Goal: Information Seeking & Learning: Learn about a topic

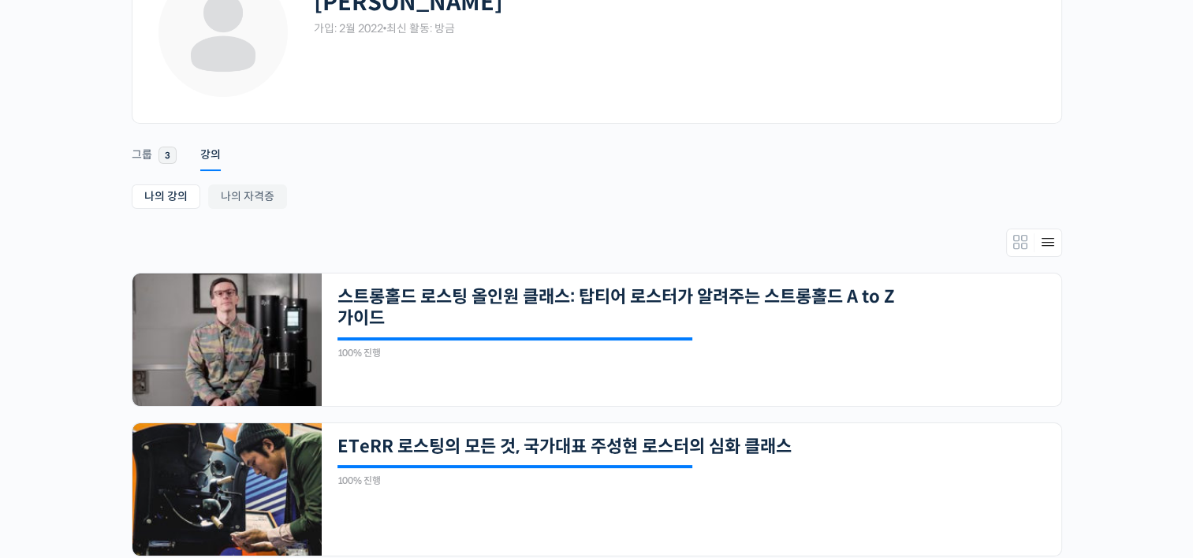
scroll to position [263, 0]
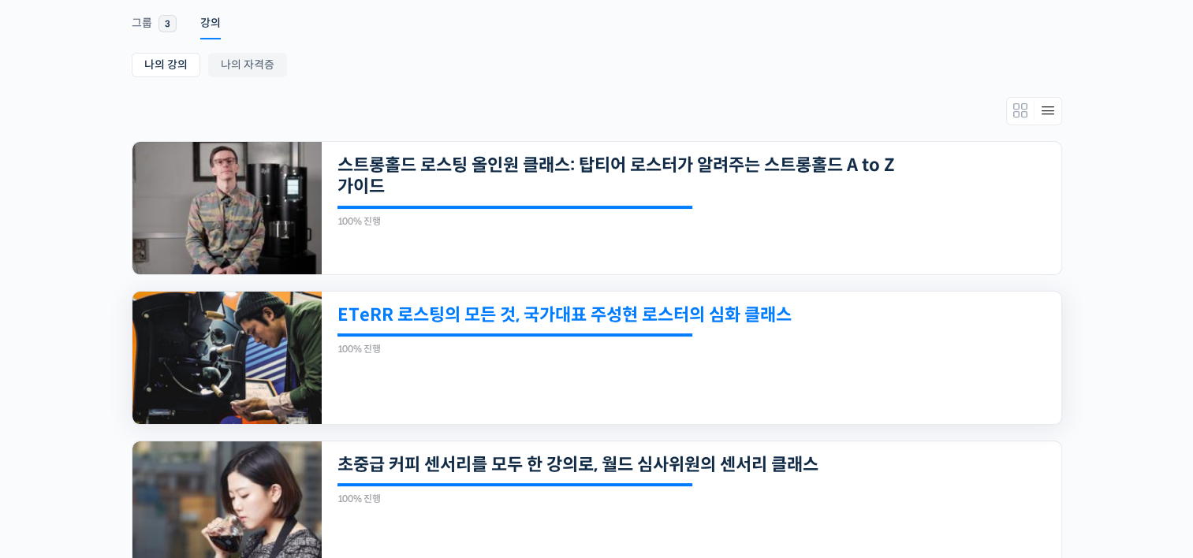
click at [576, 322] on link "ETeRR 로스팅의 모든 것, 국가대표 주성현 로스터의 심화 클래스" at bounding box center [621, 314] width 566 height 21
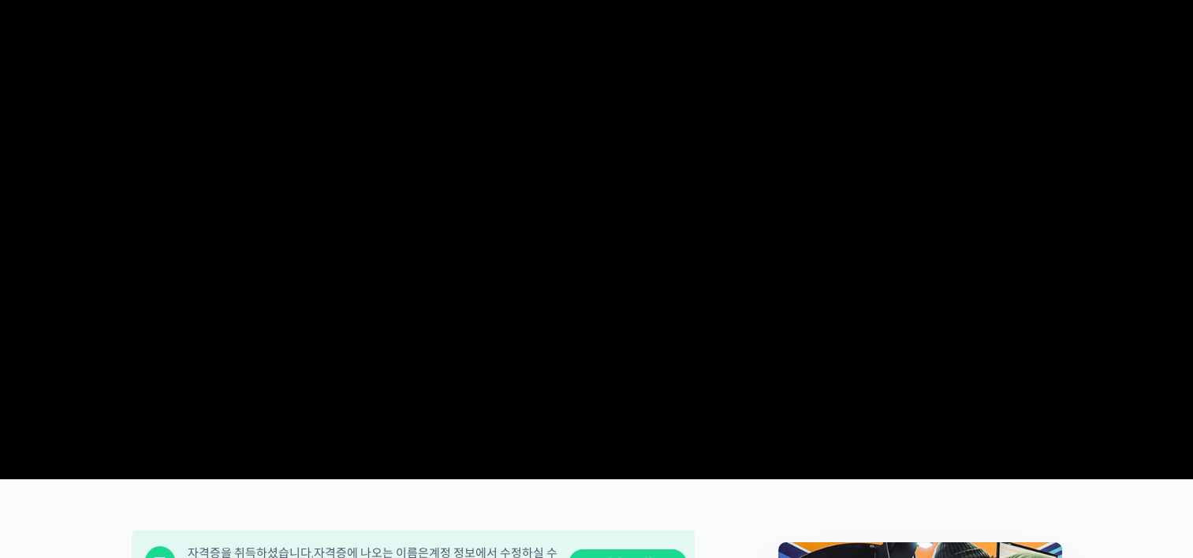
scroll to position [657, 0]
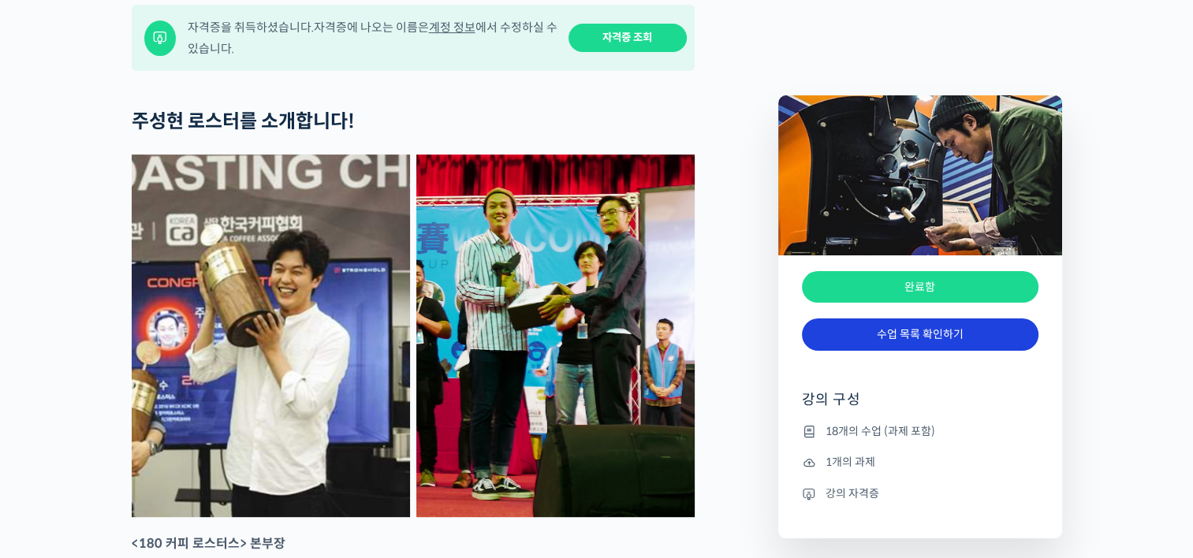
click at [841, 347] on link "수업 목록 확인하기" at bounding box center [920, 335] width 237 height 32
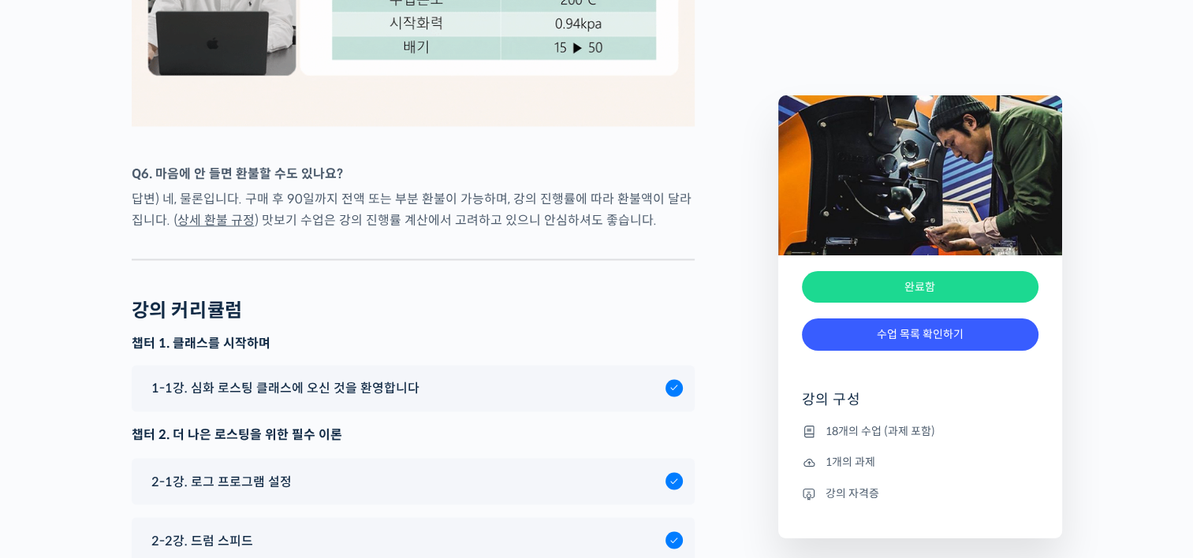
scroll to position [8336, 0]
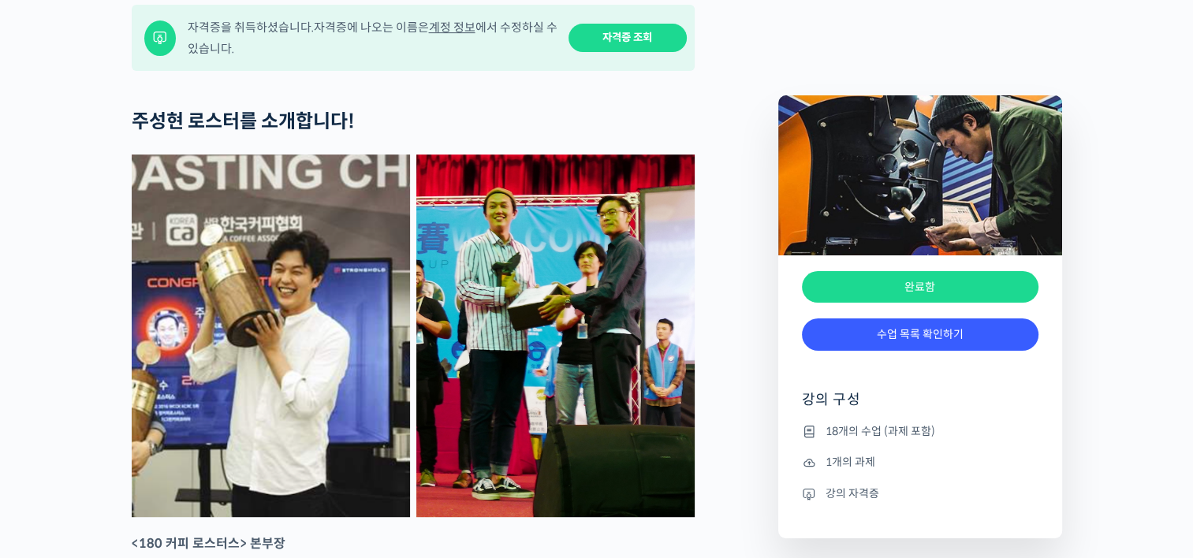
scroll to position [789, 0]
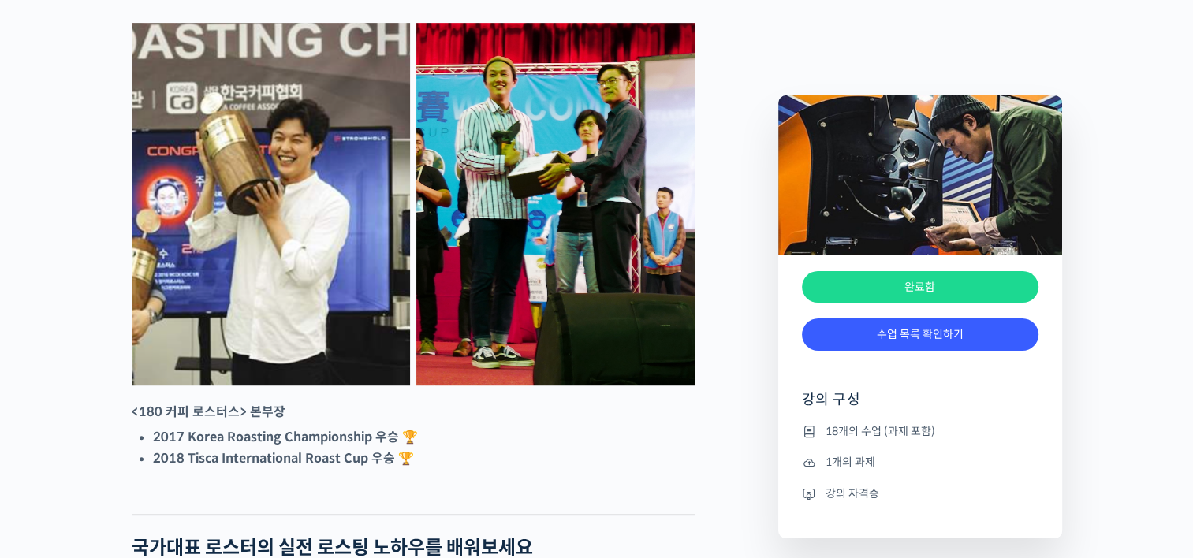
drag, startPoint x: 684, startPoint y: 301, endPoint x: 670, endPoint y: 297, distance: 14.7
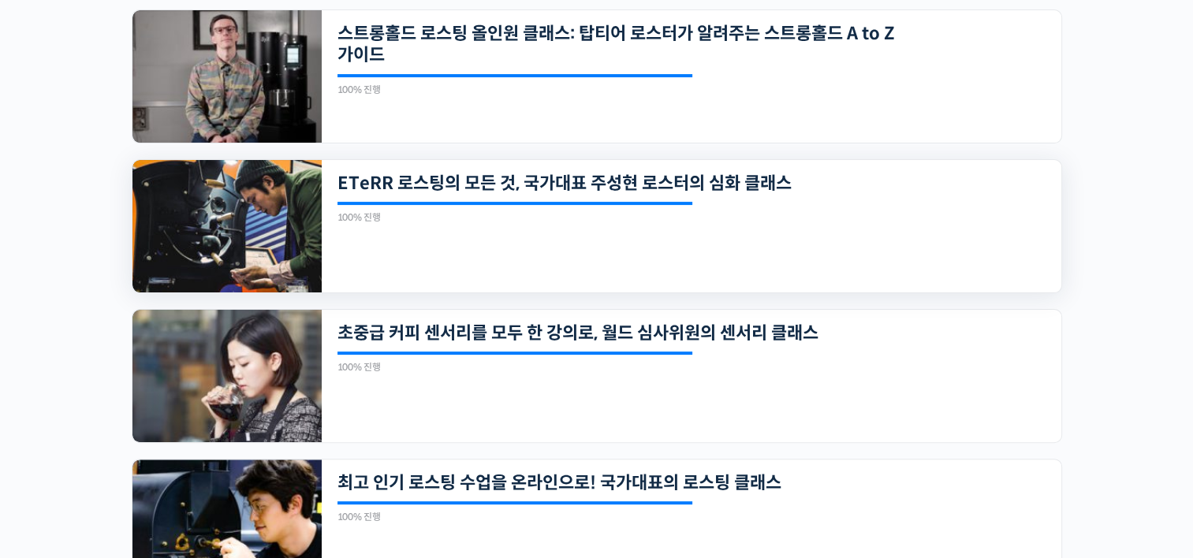
scroll to position [526, 0]
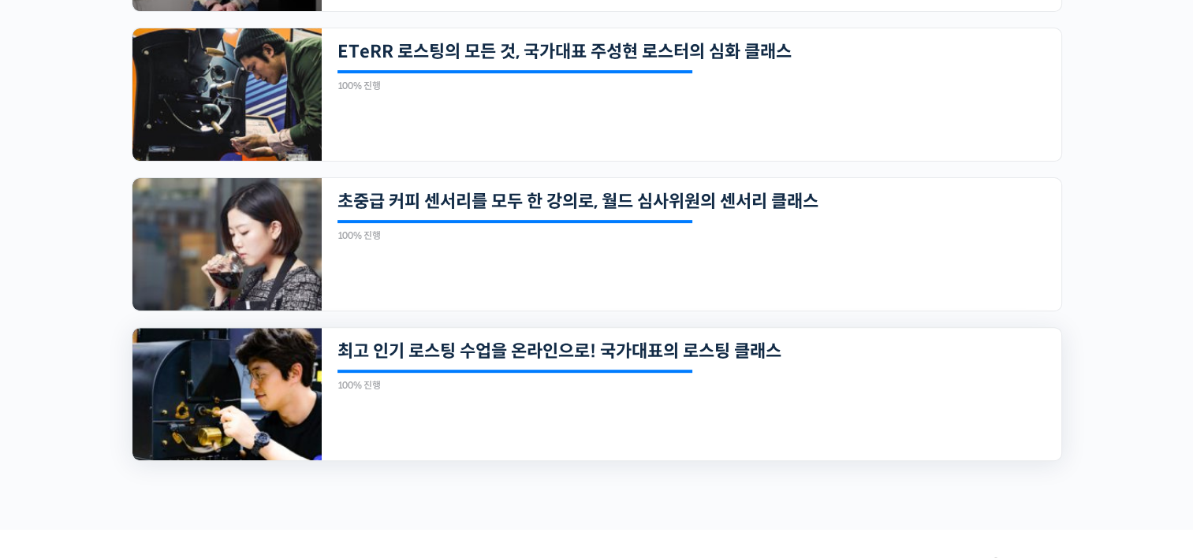
click at [475, 331] on div "20개의 수업 최고 인기 로스팅 수업을 온라인으로! 국가대표의 로스팅 클래스 100% 진행 최근 활동: 2022년 12월 26일 4:37 오후…" at bounding box center [692, 394] width 740 height 132
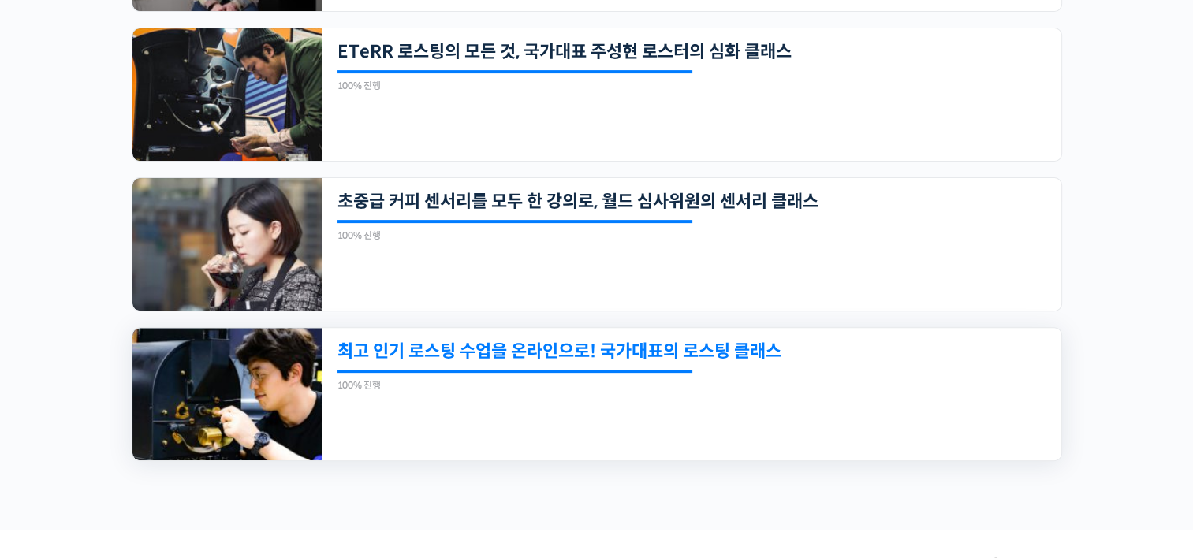
click at [480, 350] on link "최고 인기 로스팅 수업을 온라인으로! 국가대표의 로스팅 클래스" at bounding box center [621, 351] width 566 height 21
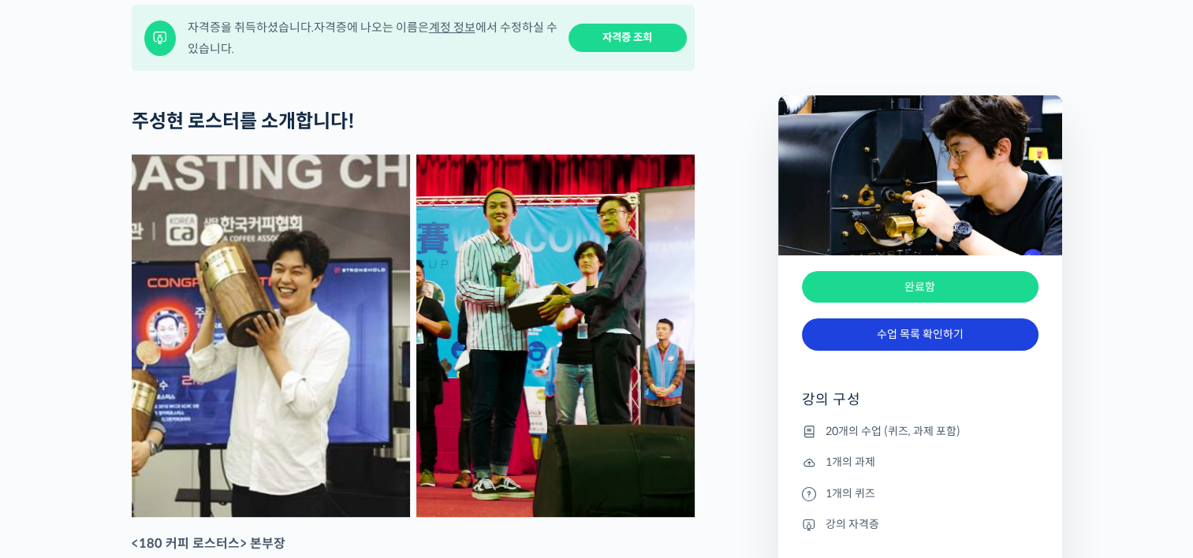
click at [866, 322] on link "수업 목록 확인하기" at bounding box center [920, 335] width 237 height 32
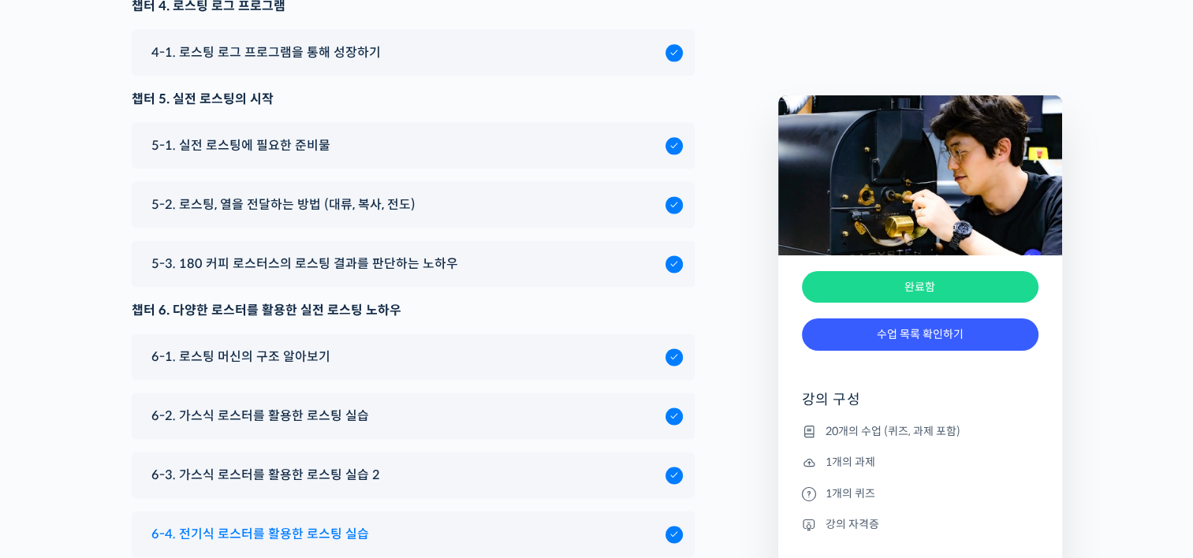
scroll to position [7884, 0]
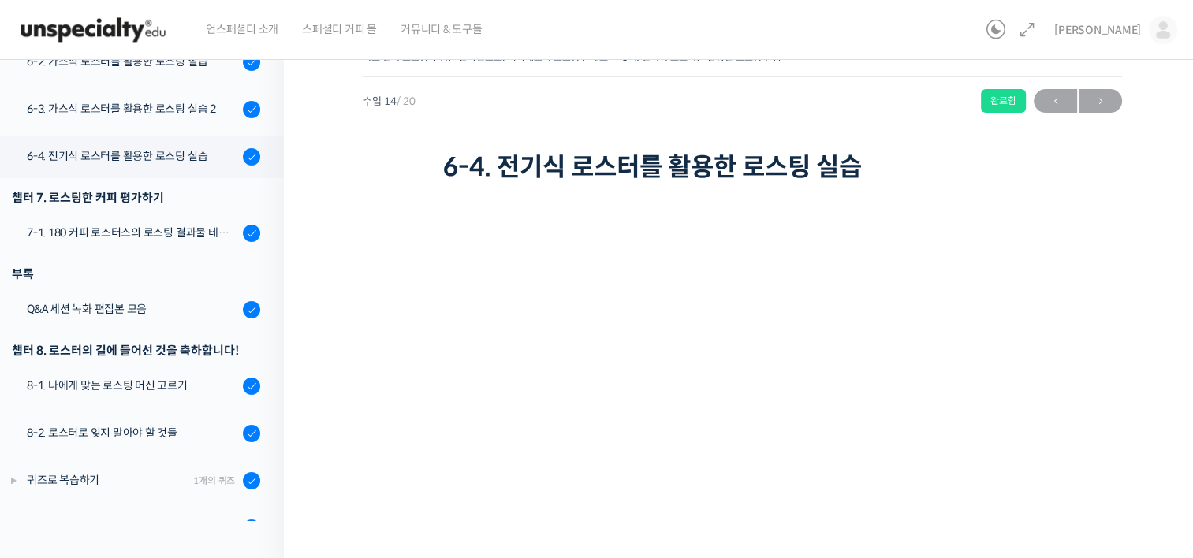
scroll to position [768, 0]
